Goal: Navigation & Orientation: Find specific page/section

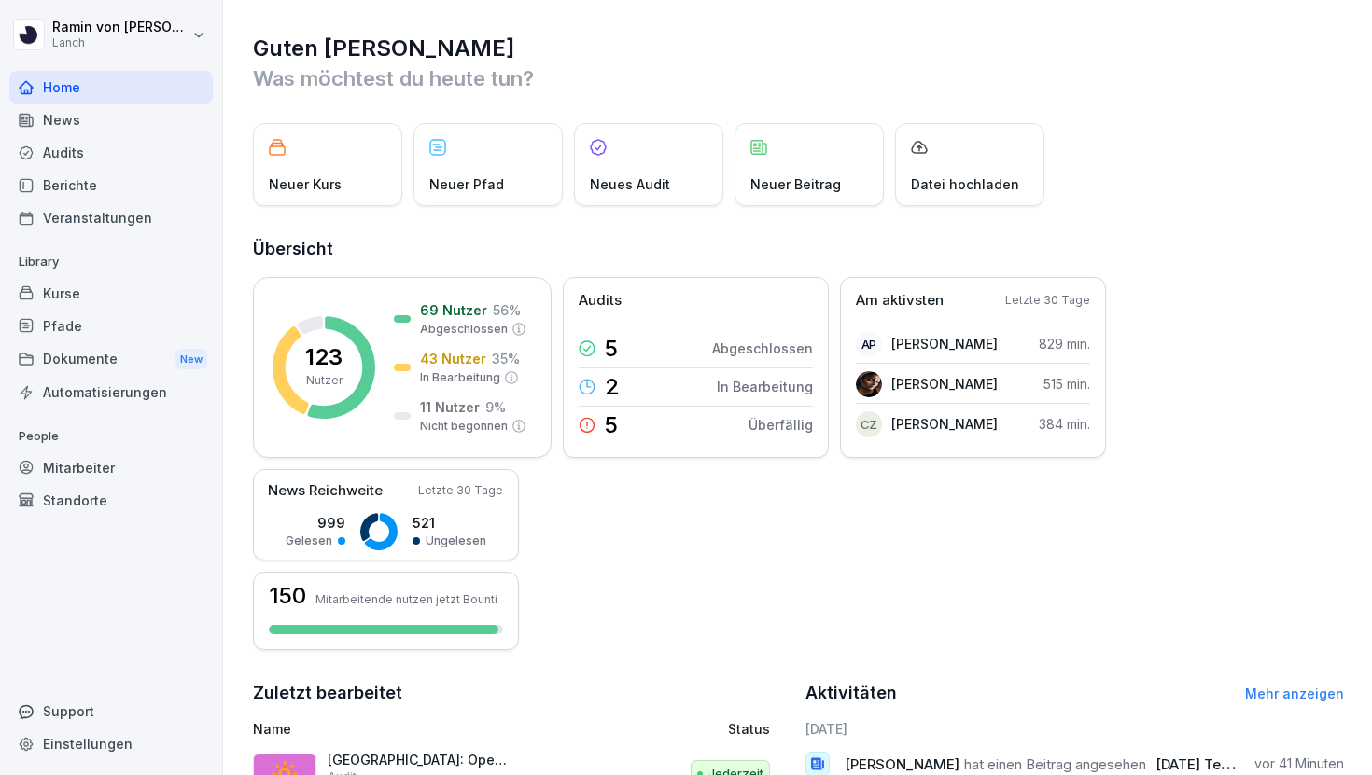
scroll to position [364, 0]
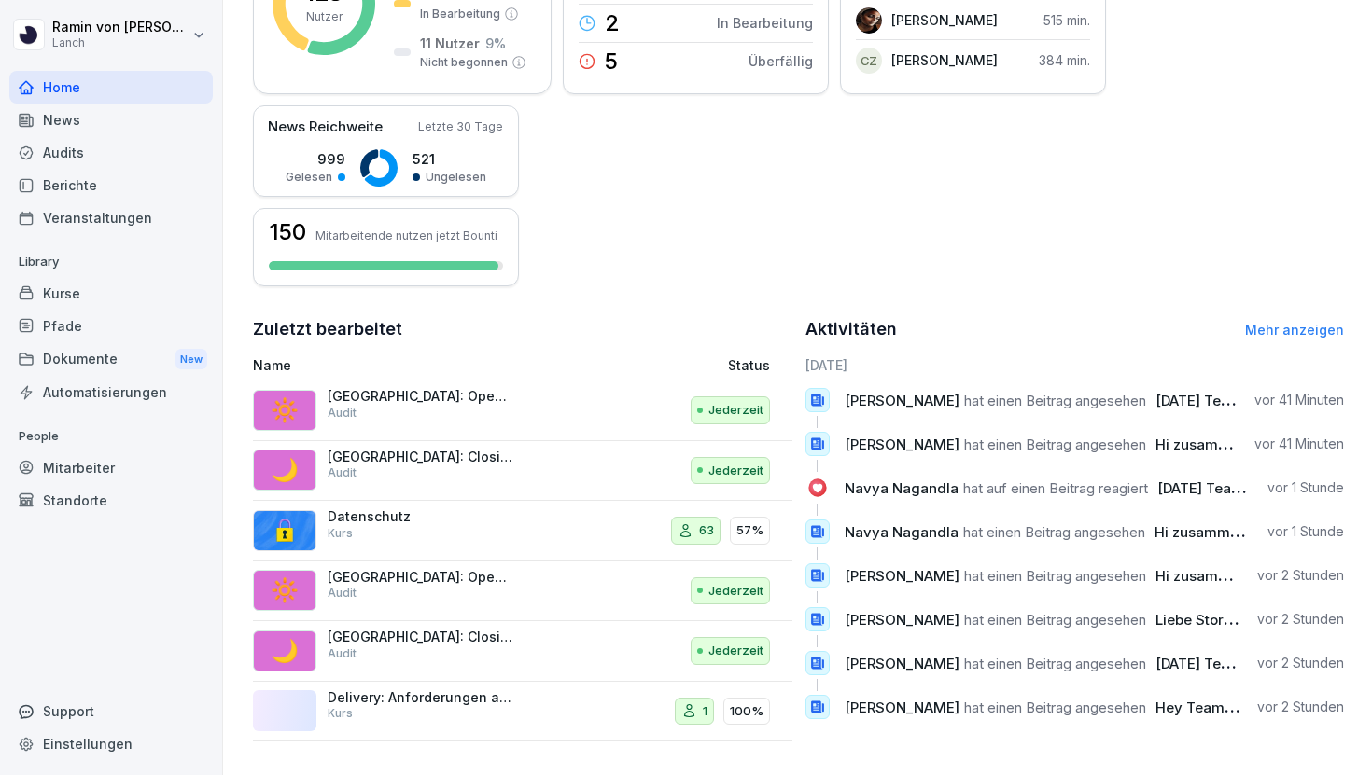
click at [92, 293] on div "Kurse" at bounding box center [110, 293] width 203 height 33
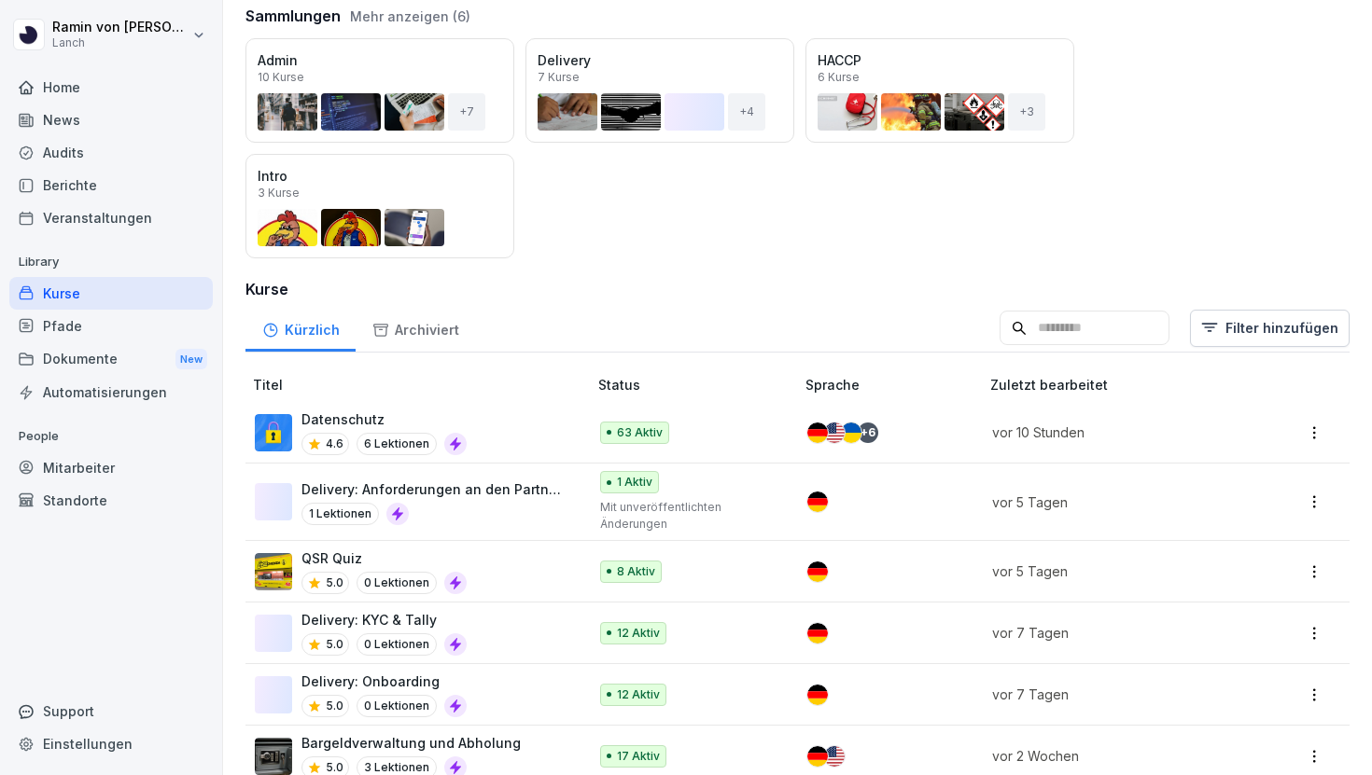
scroll to position [249, 0]
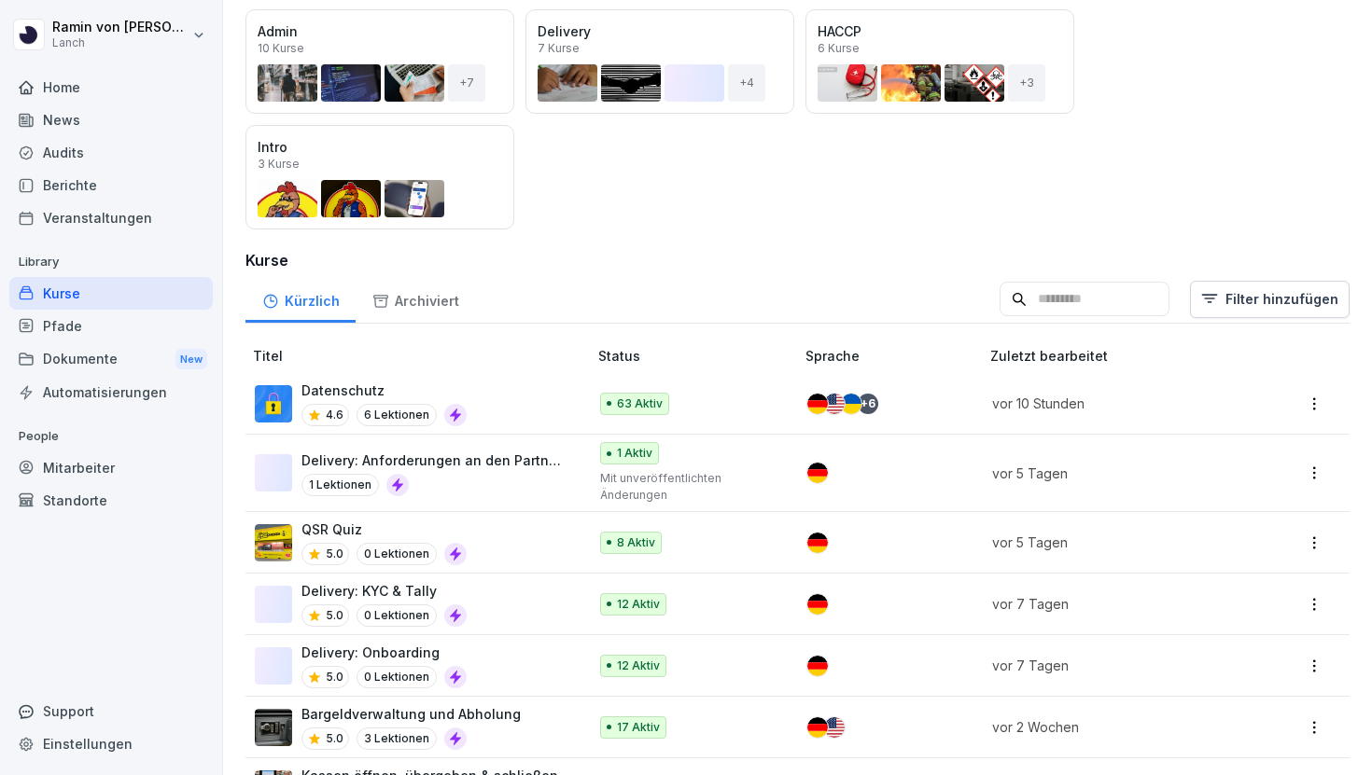
click at [518, 663] on div "Delivery: Onboarding 5.0 0 Lektionen" at bounding box center [412, 666] width 314 height 46
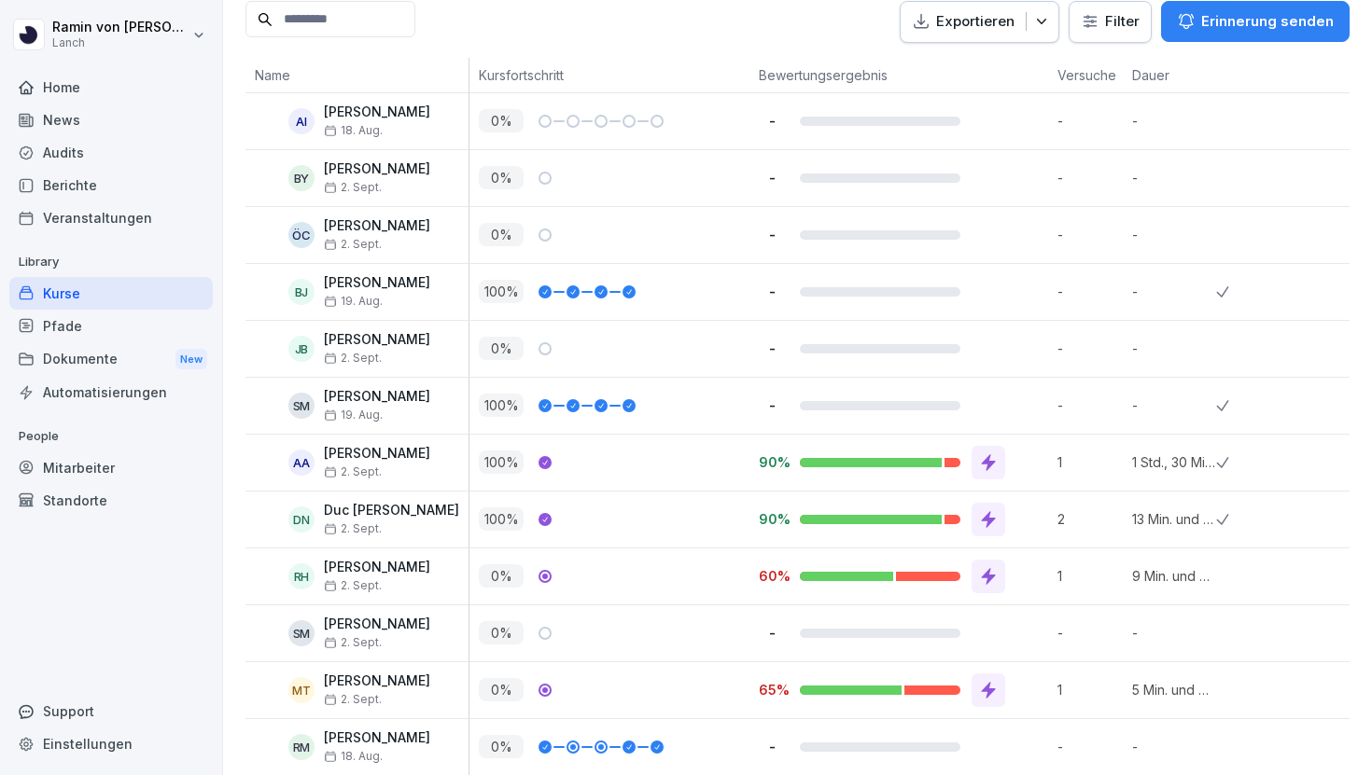
scroll to position [488, 0]
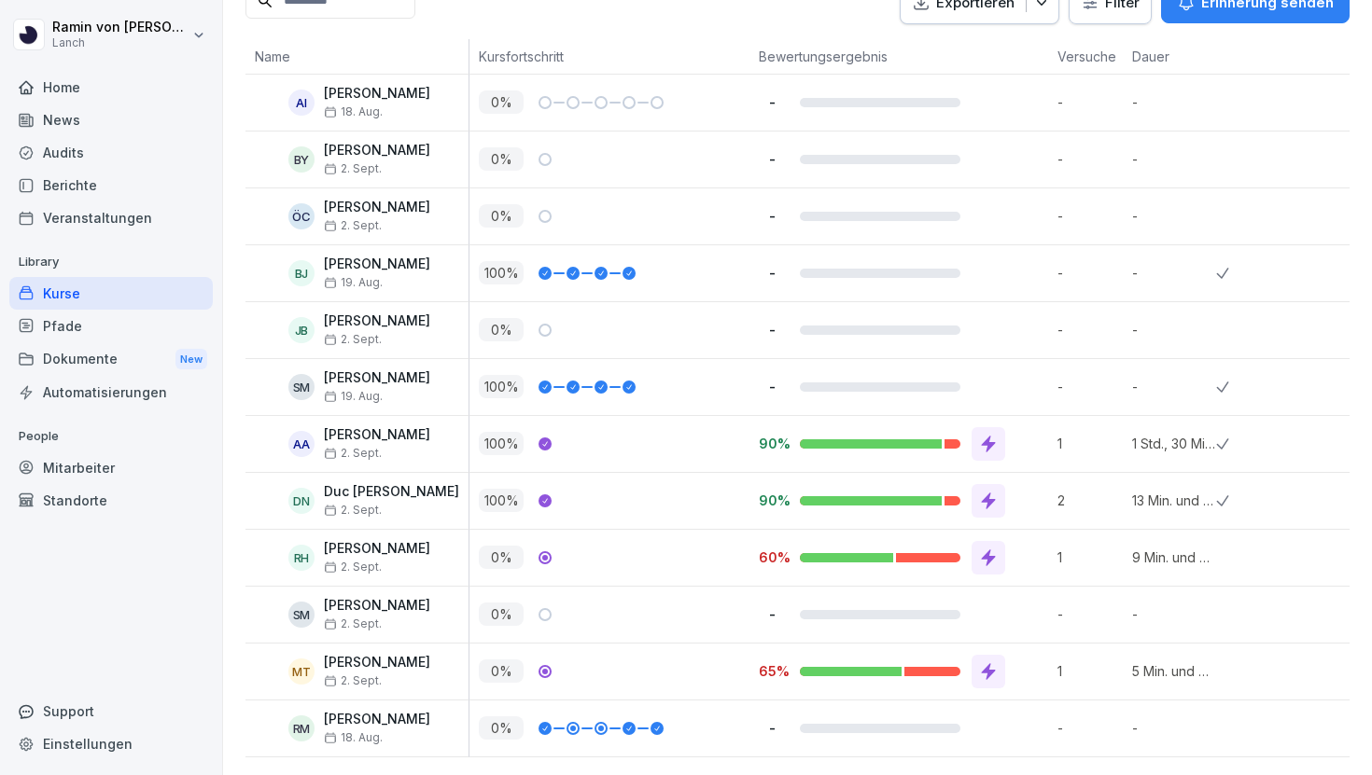
click at [994, 552] on icon at bounding box center [988, 558] width 19 height 19
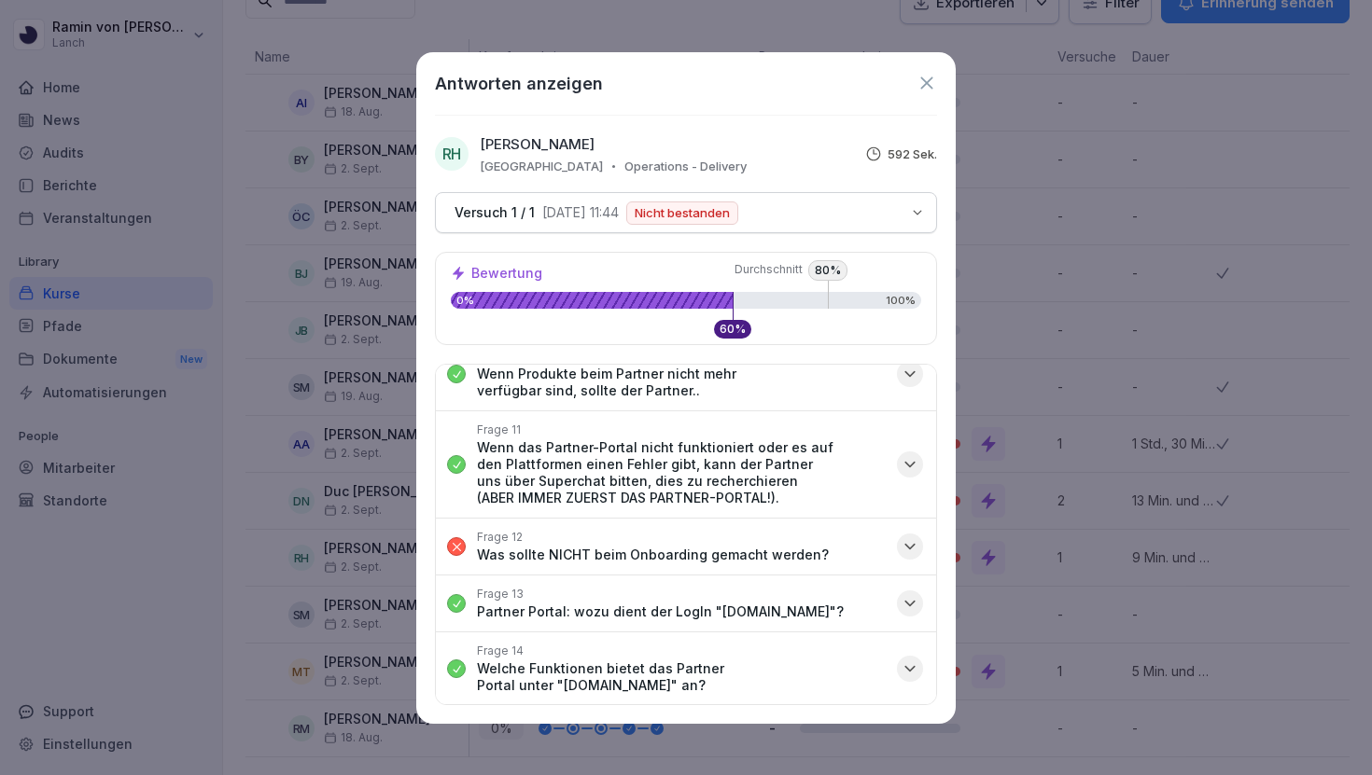
scroll to position [1016, 0]
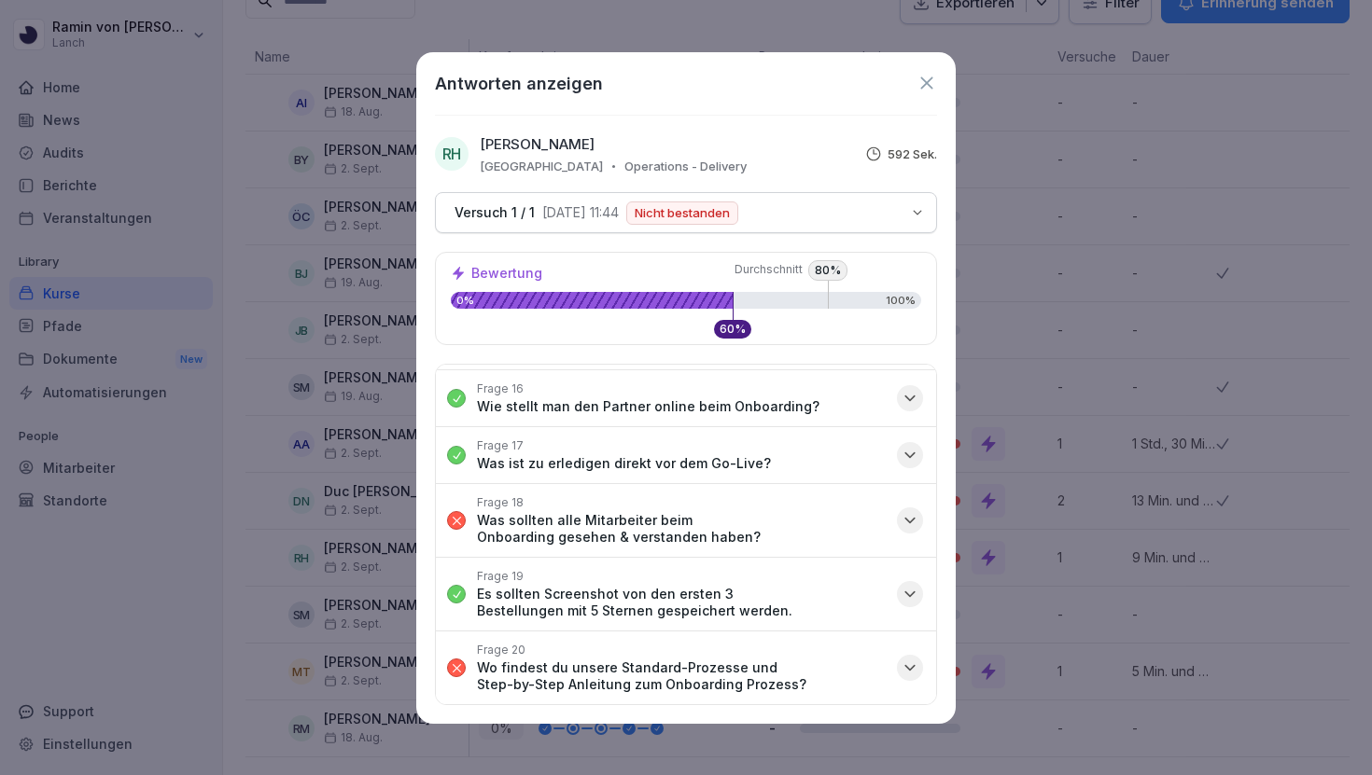
click at [928, 89] on icon at bounding box center [926, 83] width 21 height 21
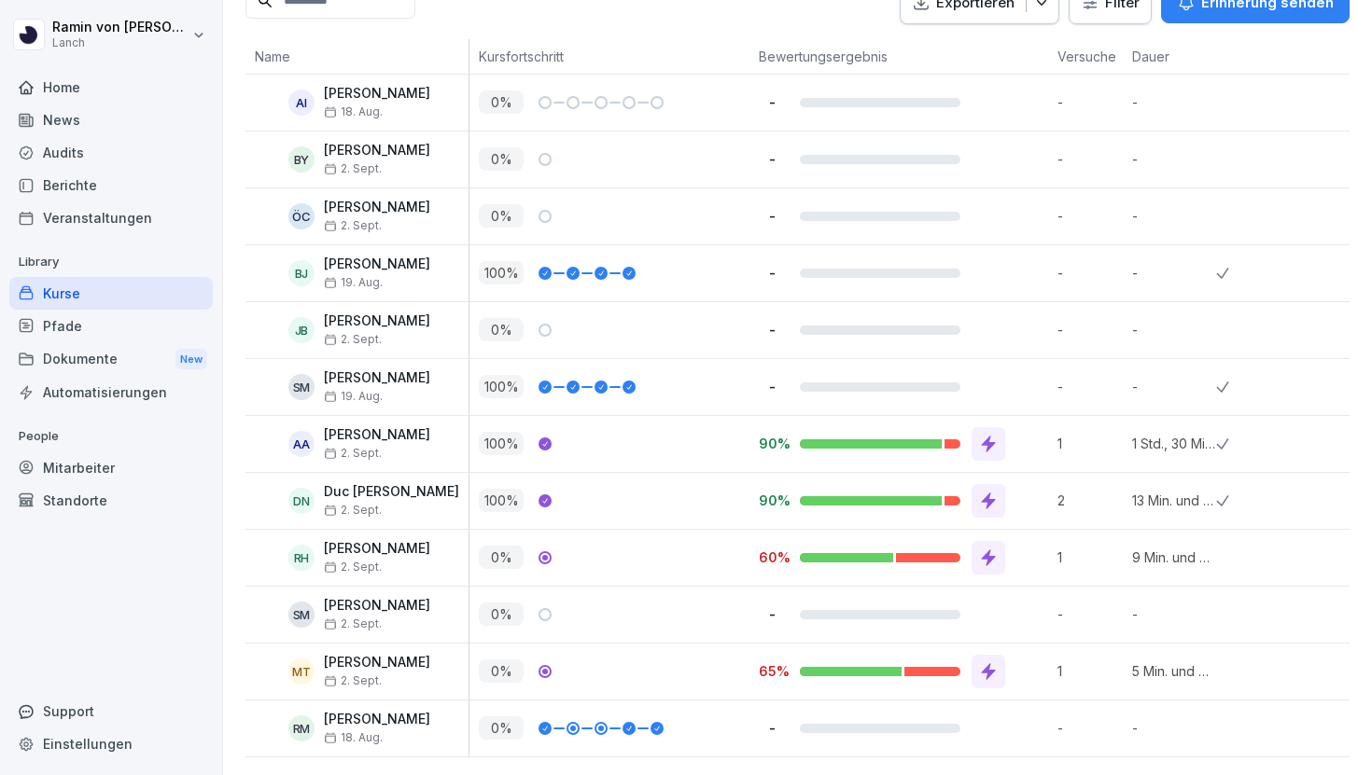
scroll to position [391, 0]
